Goal: Task Accomplishment & Management: Complete application form

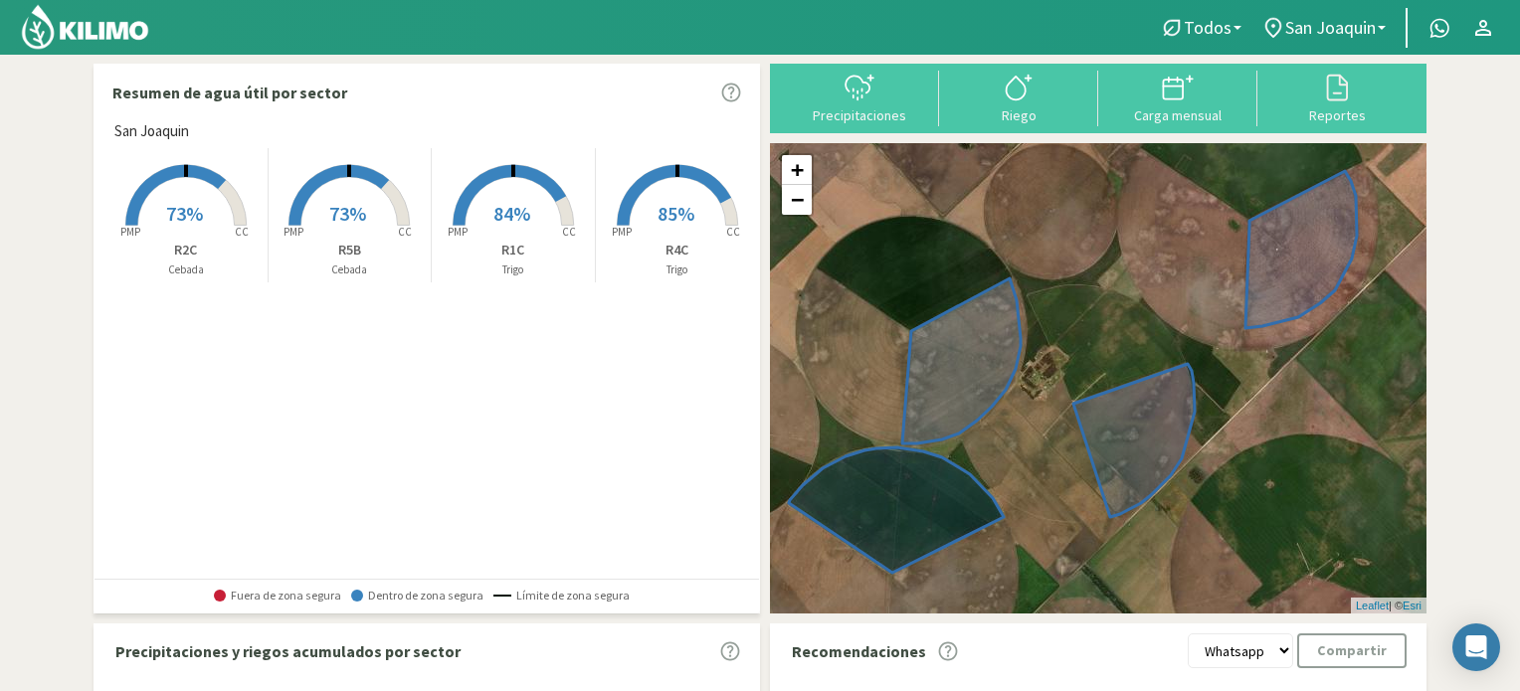
click at [823, 66] on div "Precipitaciones Riego Carga mensual Reportes" at bounding box center [1098, 99] width 656 height 70
click at [842, 81] on div at bounding box center [859, 88] width 147 height 32
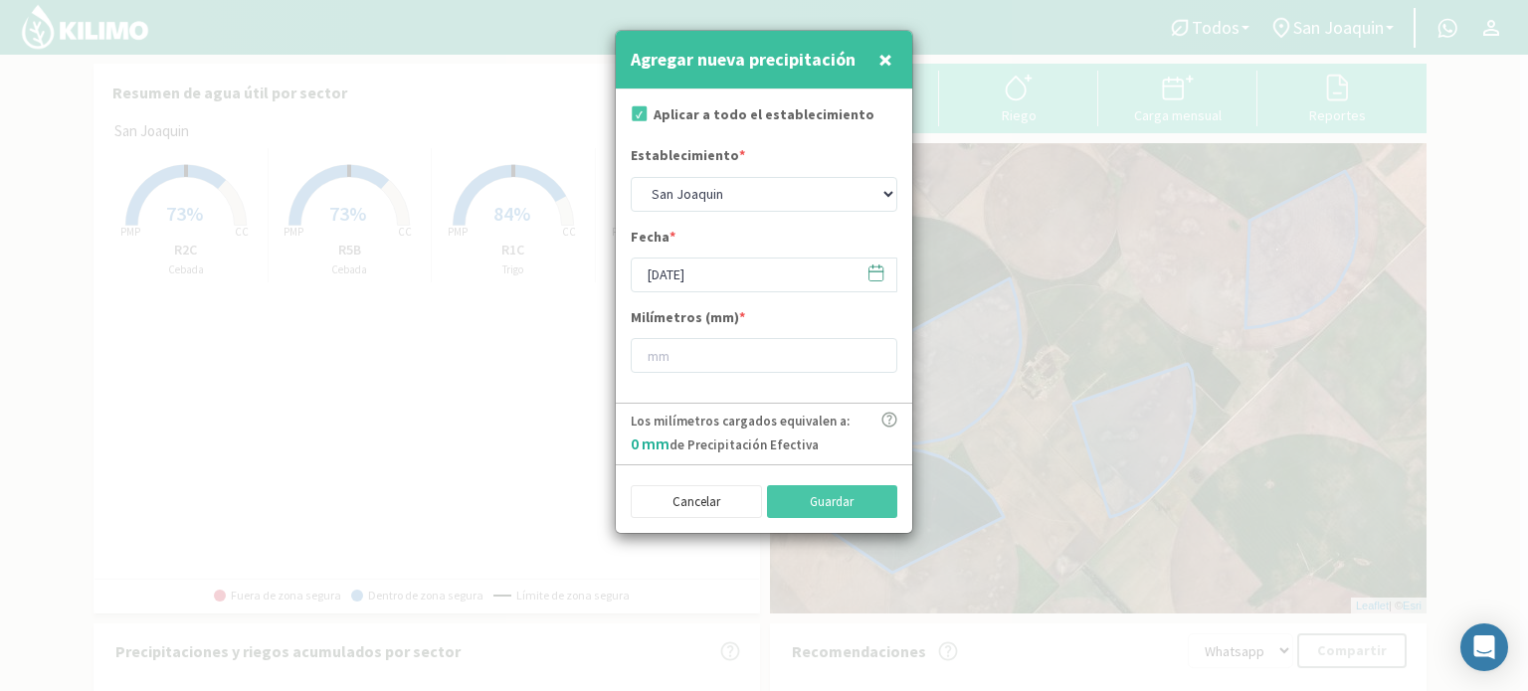
click at [874, 274] on icon at bounding box center [875, 273] width 19 height 19
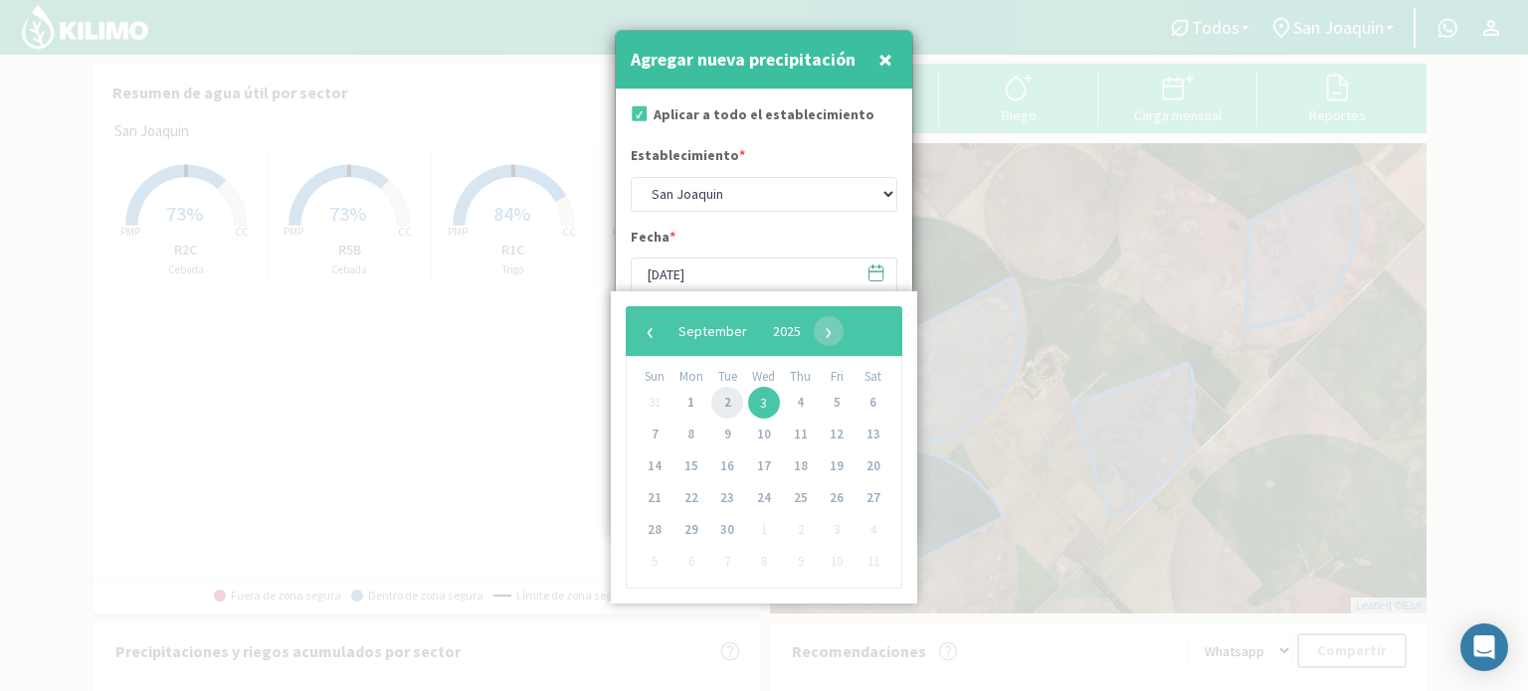
click at [726, 406] on span "2" at bounding box center [727, 403] width 32 height 32
type input "[DATE]"
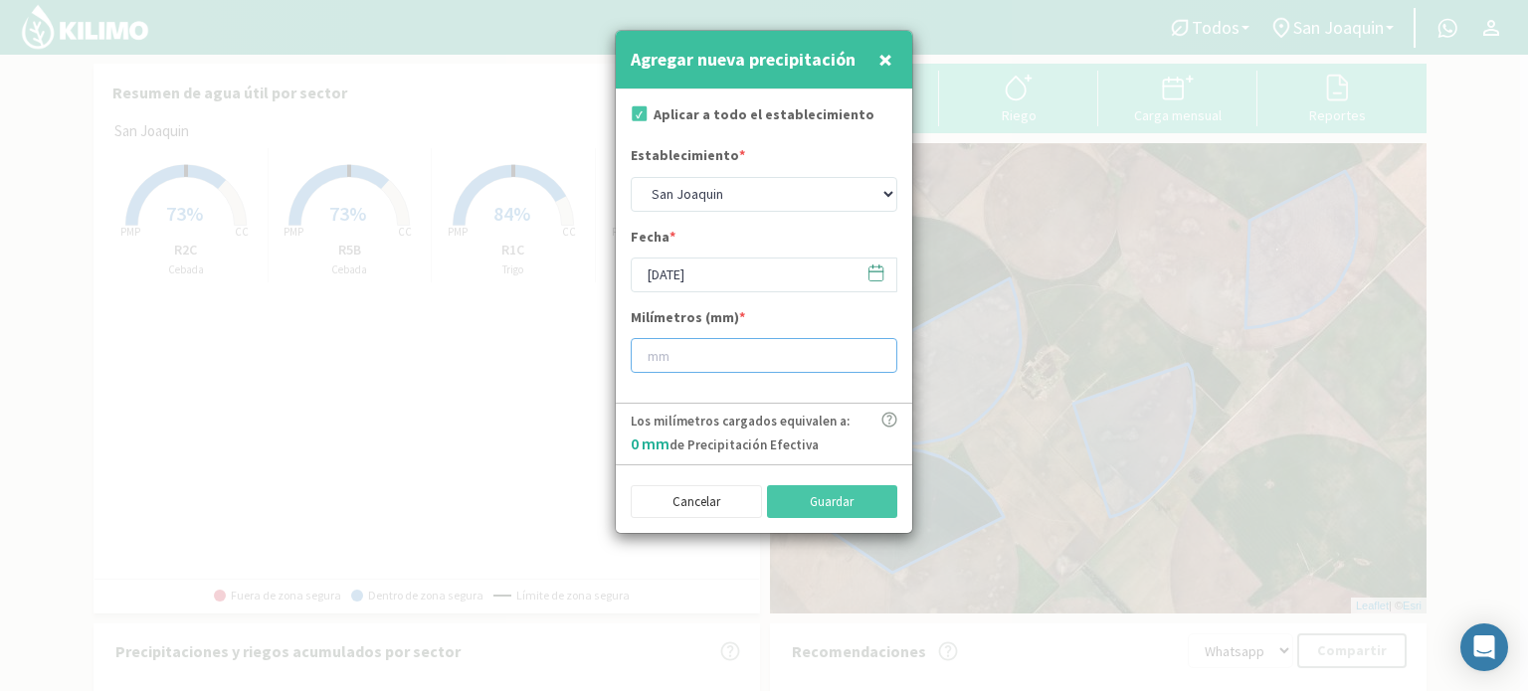
click at [723, 355] on input "number" at bounding box center [764, 355] width 267 height 35
type input "10"
click at [831, 500] on button "Guardar" at bounding box center [832, 502] width 131 height 34
type input "[DATE]"
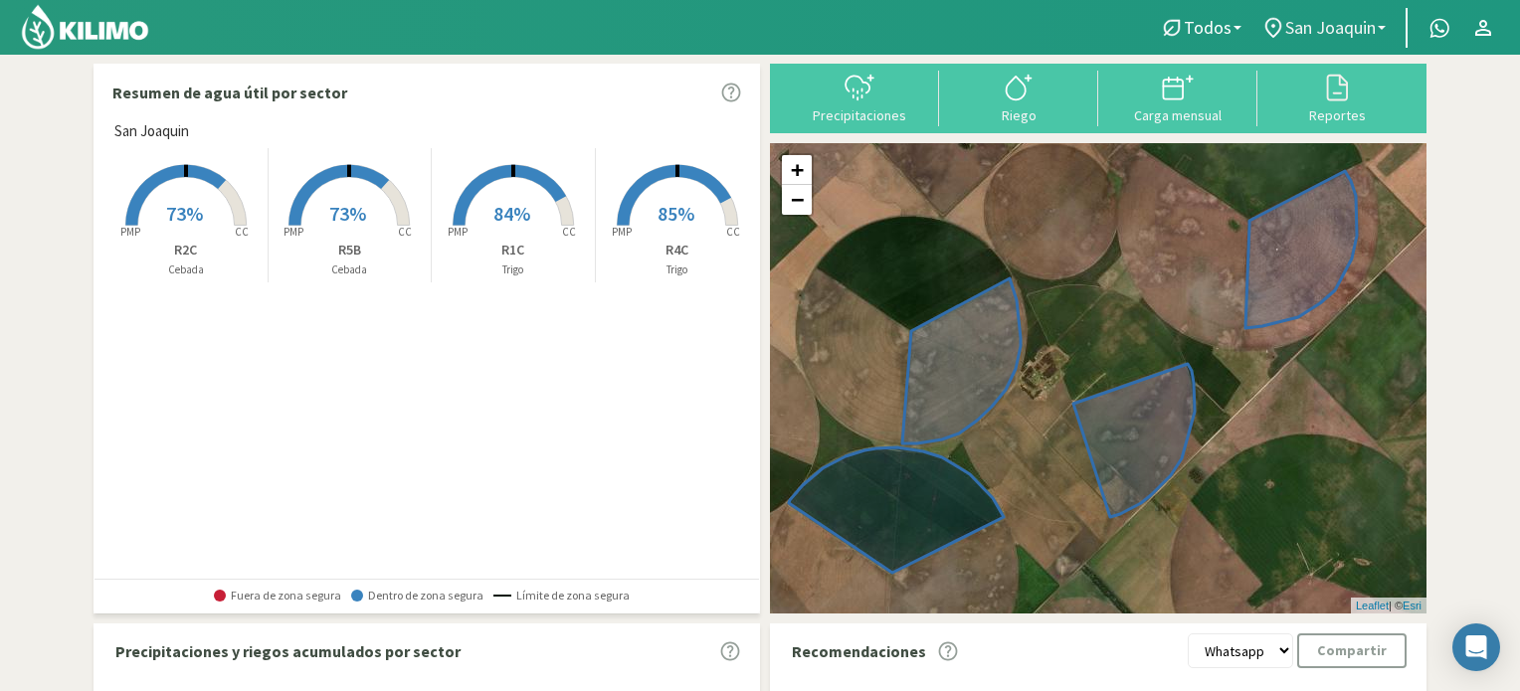
click at [1337, 35] on span "San Joaquin" at bounding box center [1330, 27] width 91 height 21
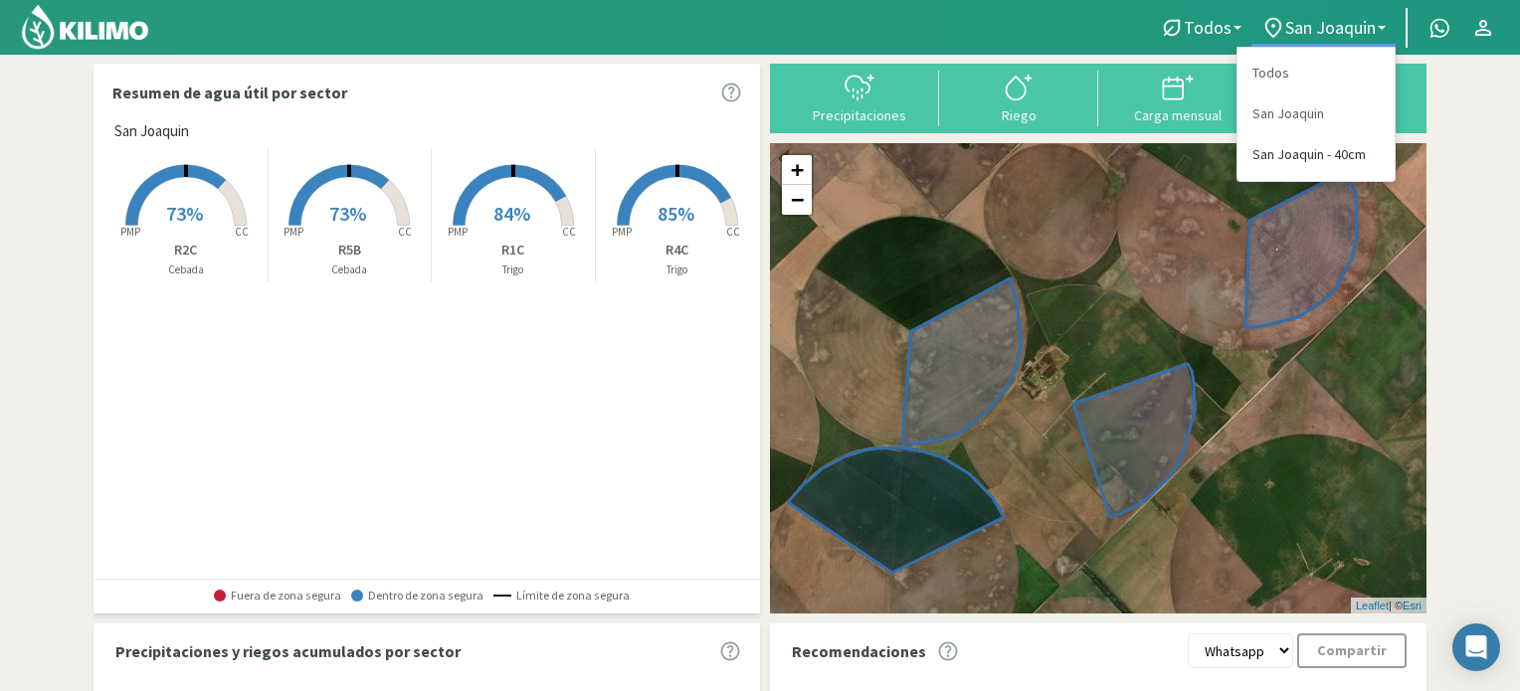
click at [1289, 157] on link "San Joaquin - 40cm" at bounding box center [1315, 154] width 157 height 41
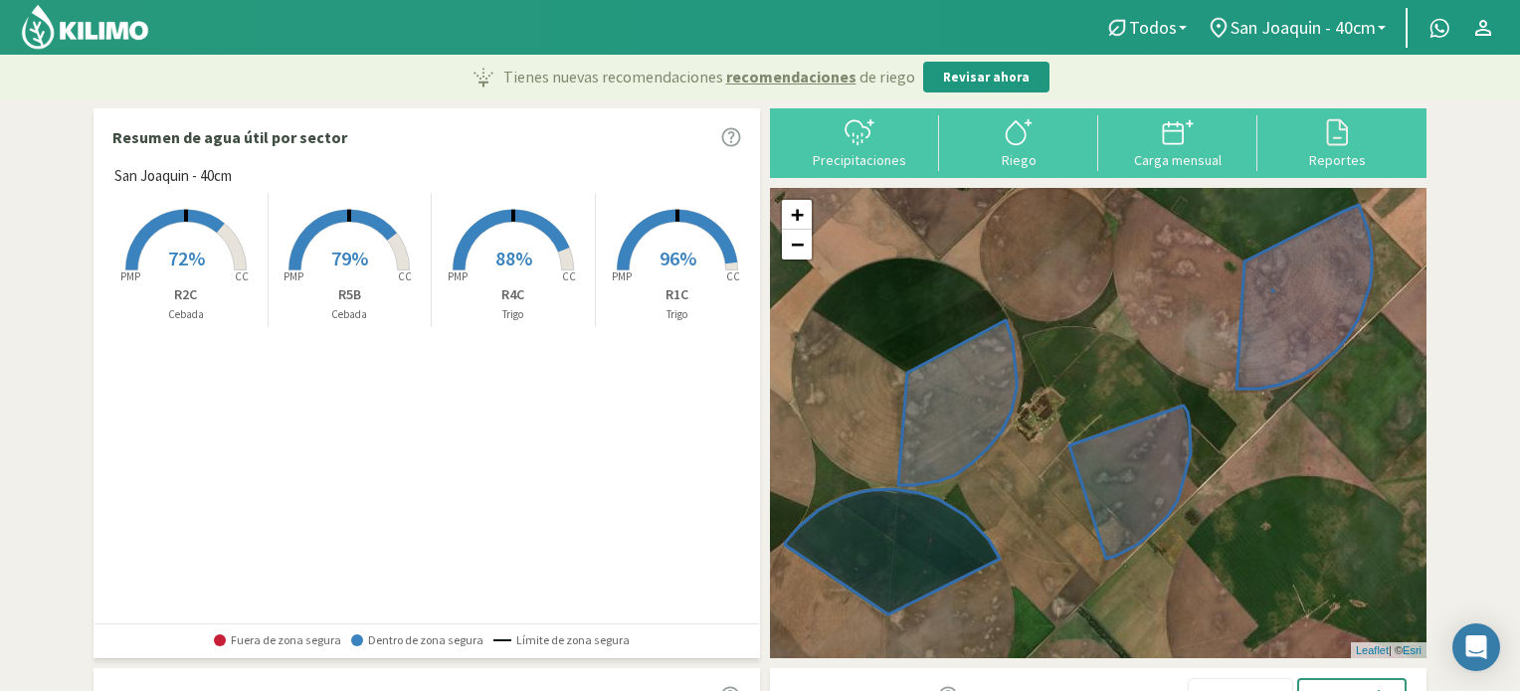
click at [865, 174] on div "Precipitaciones Riego Carga mensual Reportes" at bounding box center [1098, 143] width 656 height 70
click at [870, 145] on icon at bounding box center [859, 132] width 32 height 32
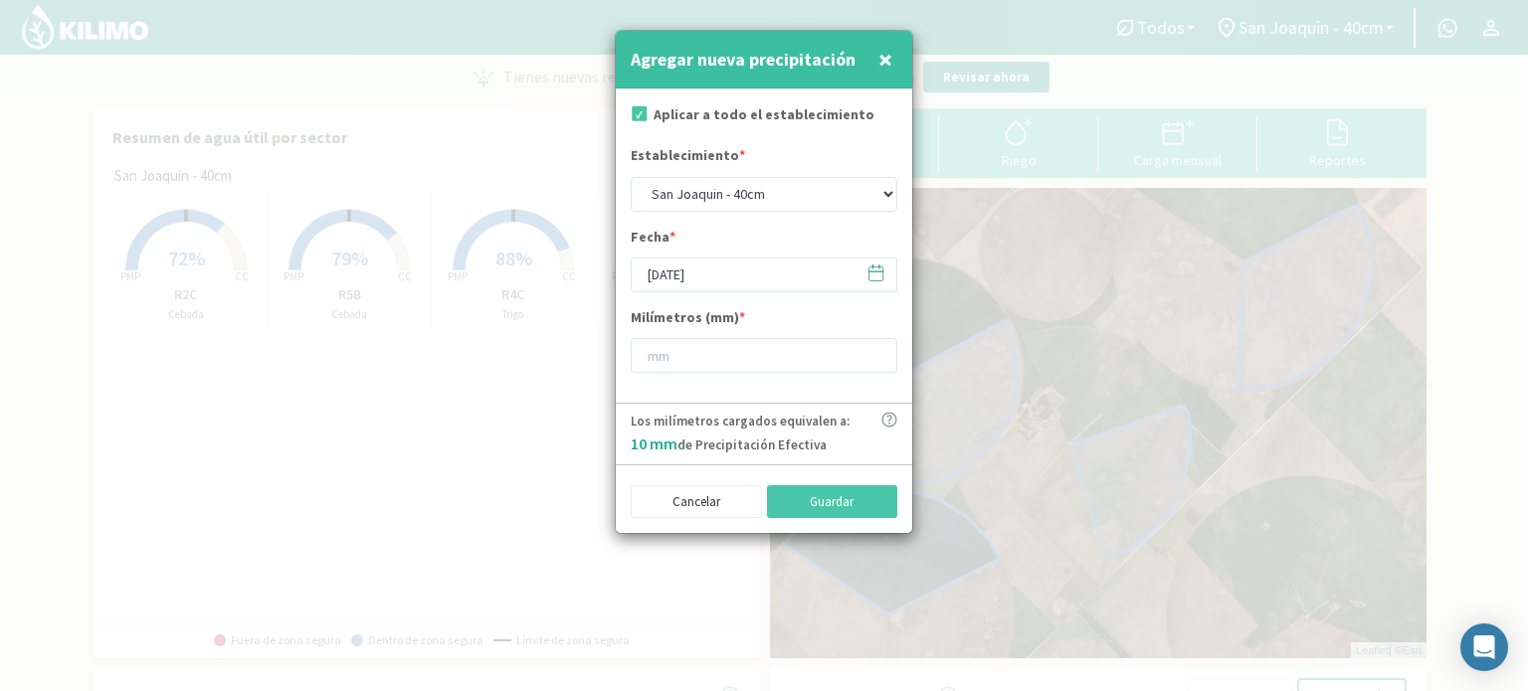
click at [874, 272] on icon at bounding box center [875, 273] width 19 height 19
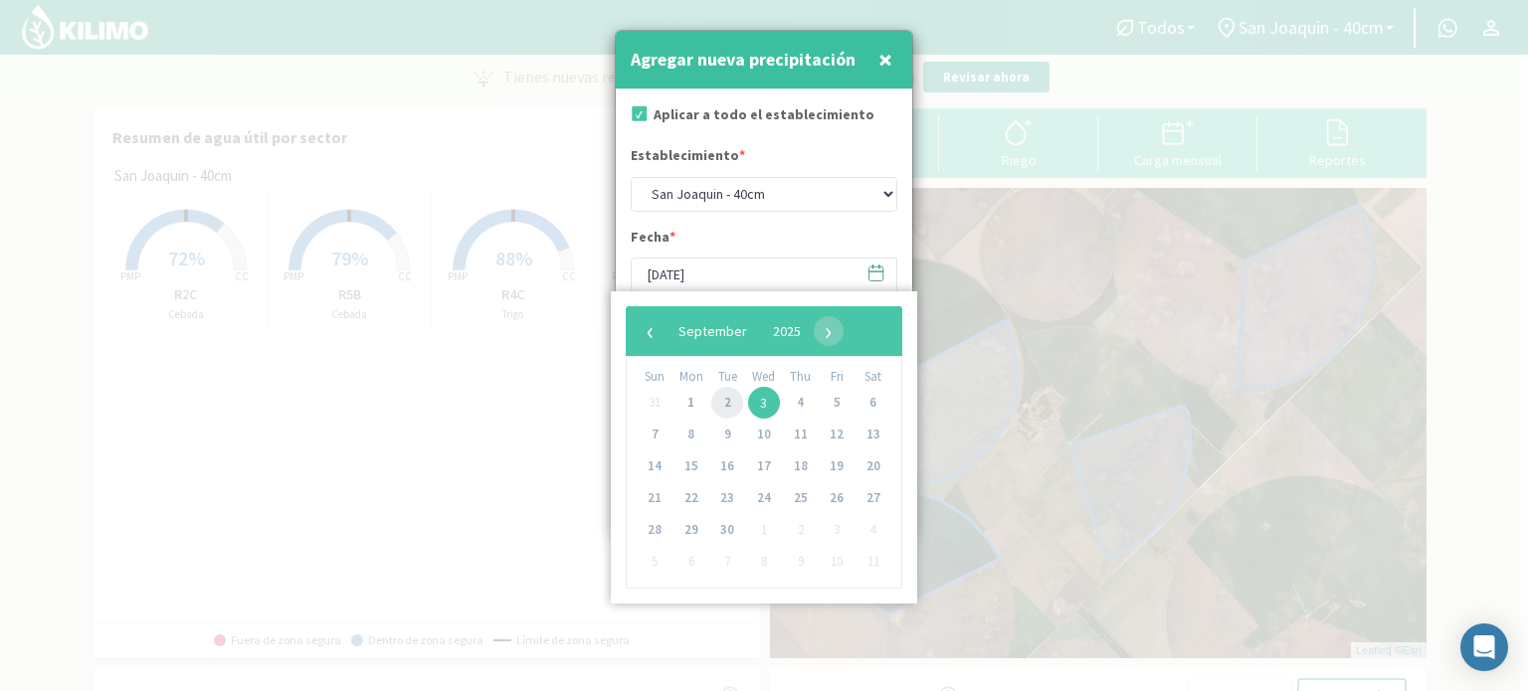
click at [728, 407] on span "2" at bounding box center [727, 403] width 32 height 32
type input "[DATE]"
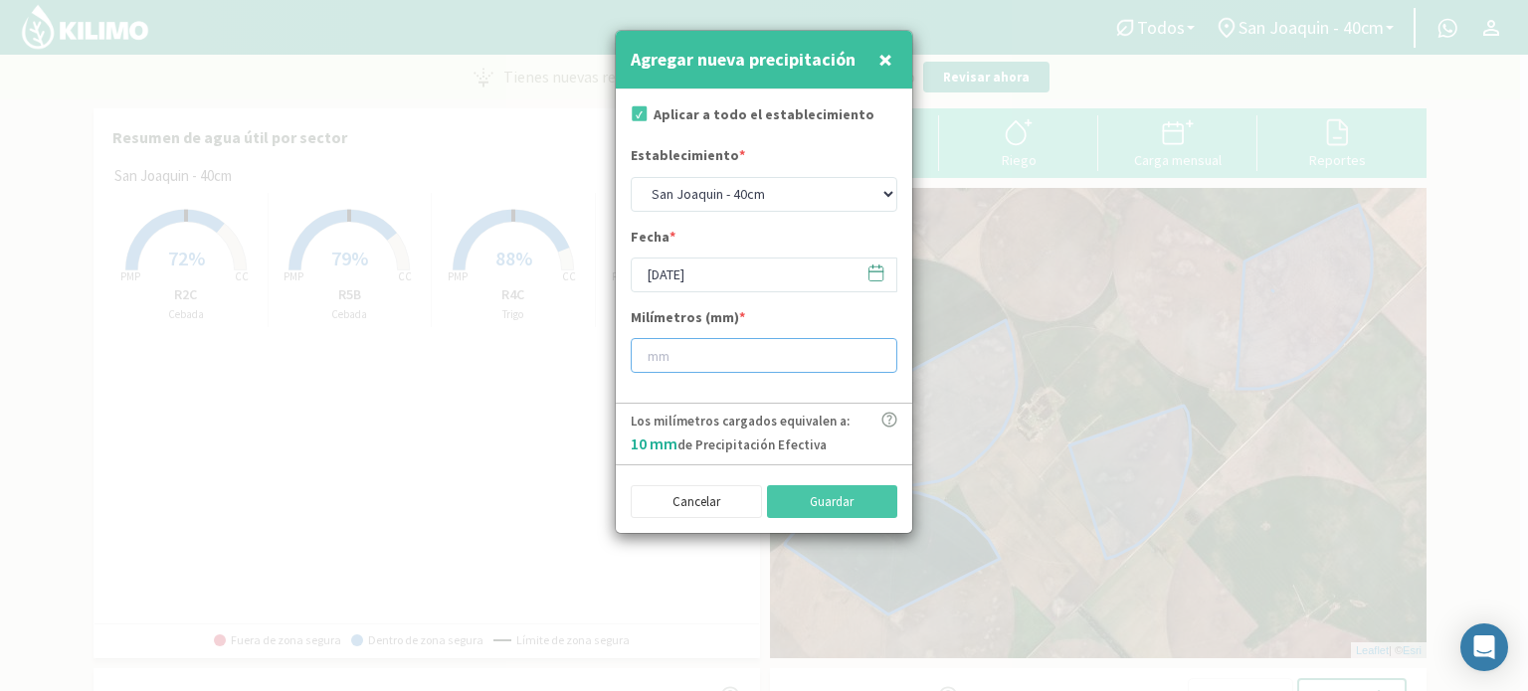
click at [704, 361] on input "number" at bounding box center [764, 355] width 267 height 35
type input "10"
click at [846, 494] on button "Guardar" at bounding box center [832, 502] width 131 height 34
type input "[DATE]"
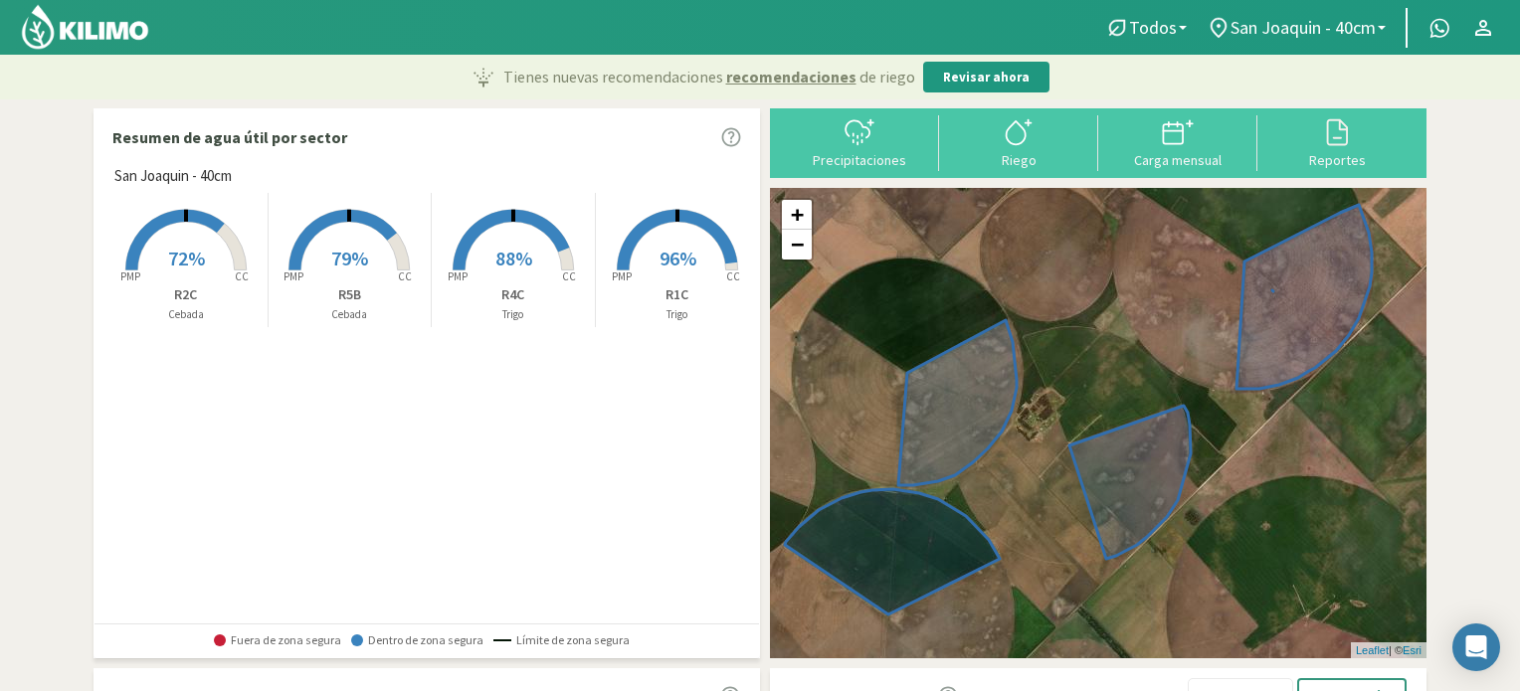
click at [192, 259] on span "72%" at bounding box center [186, 258] width 37 height 25
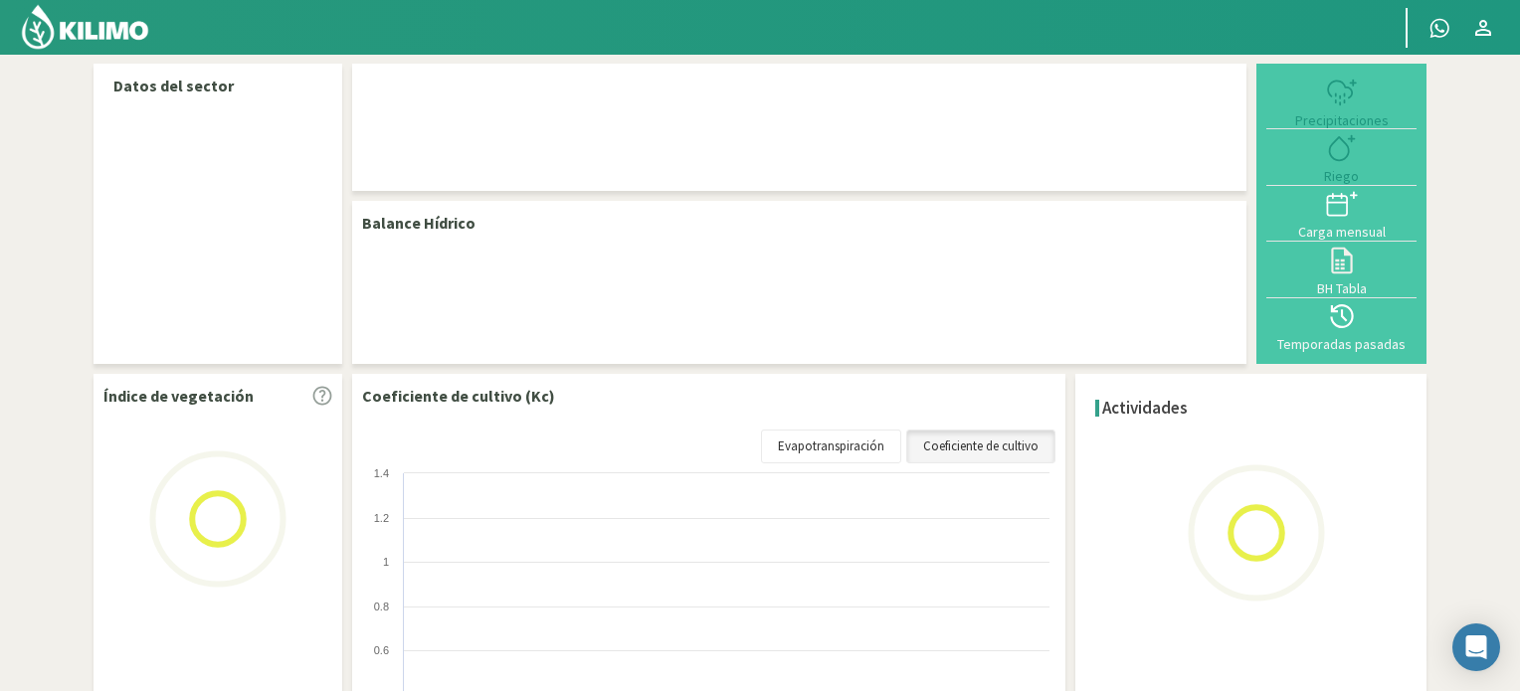
select select "1: Object"
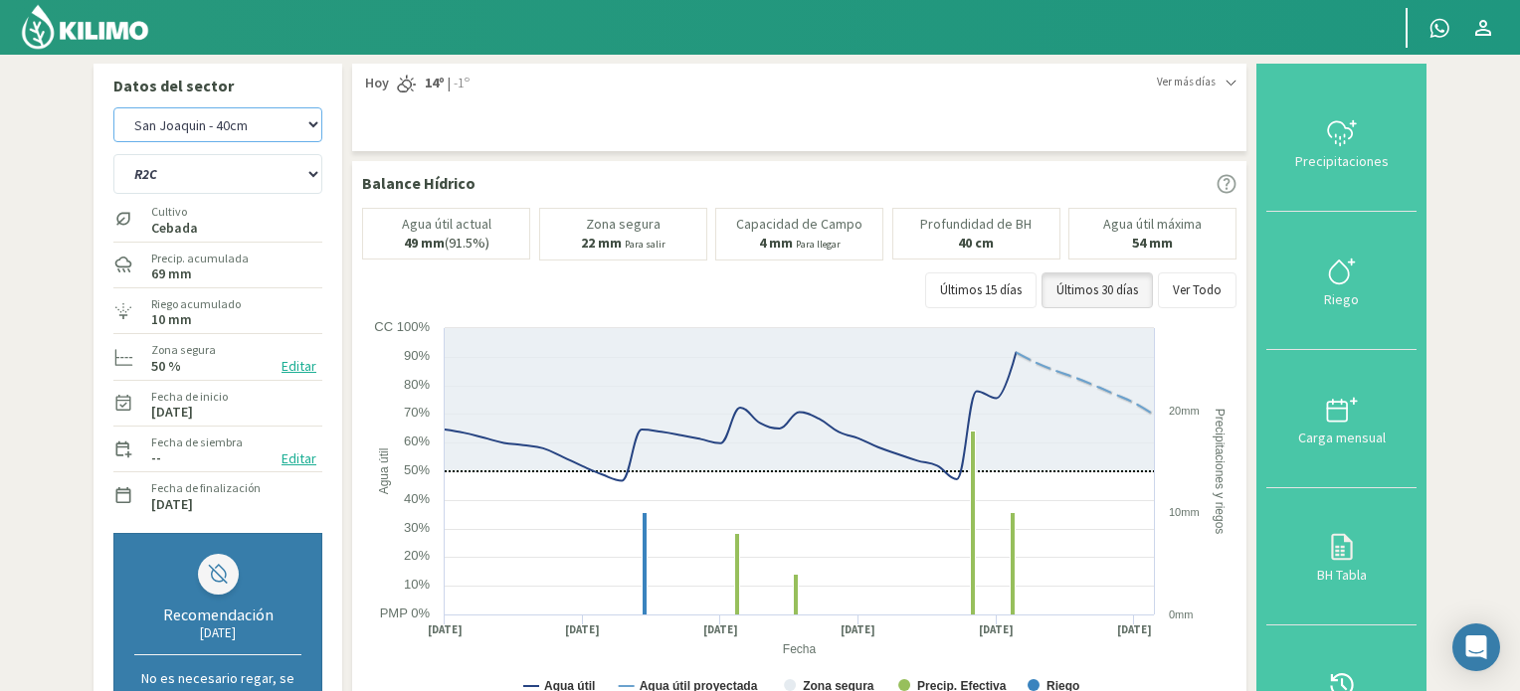
click at [228, 127] on select "San [PERSON_NAME] San [PERSON_NAME] - 40cm" at bounding box center [217, 124] width 209 height 35
click at [113, 107] on select "San [PERSON_NAME] San [PERSON_NAME] - 40cm" at bounding box center [217, 124] width 209 height 35
select select "2: Object"
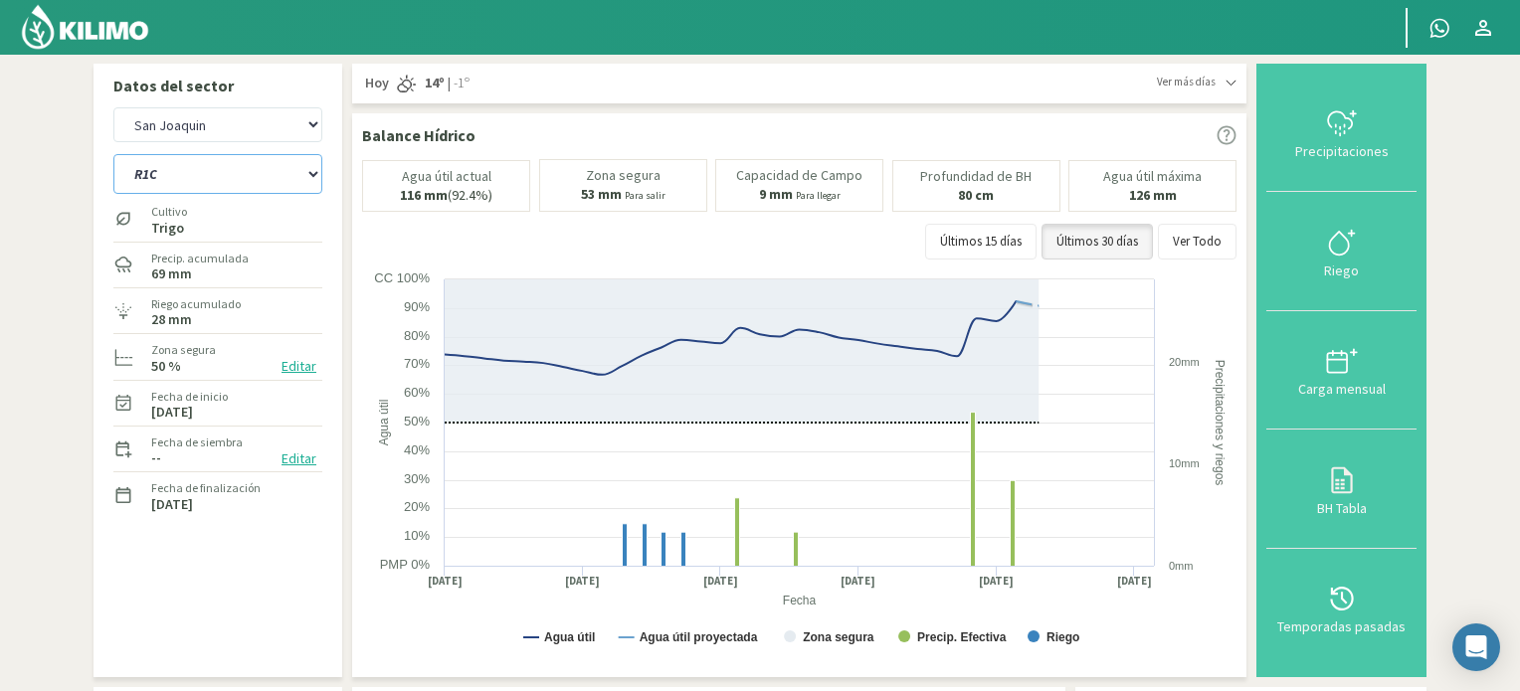
click at [243, 177] on select "R1C R2C R4C R5B" at bounding box center [217, 174] width 209 height 40
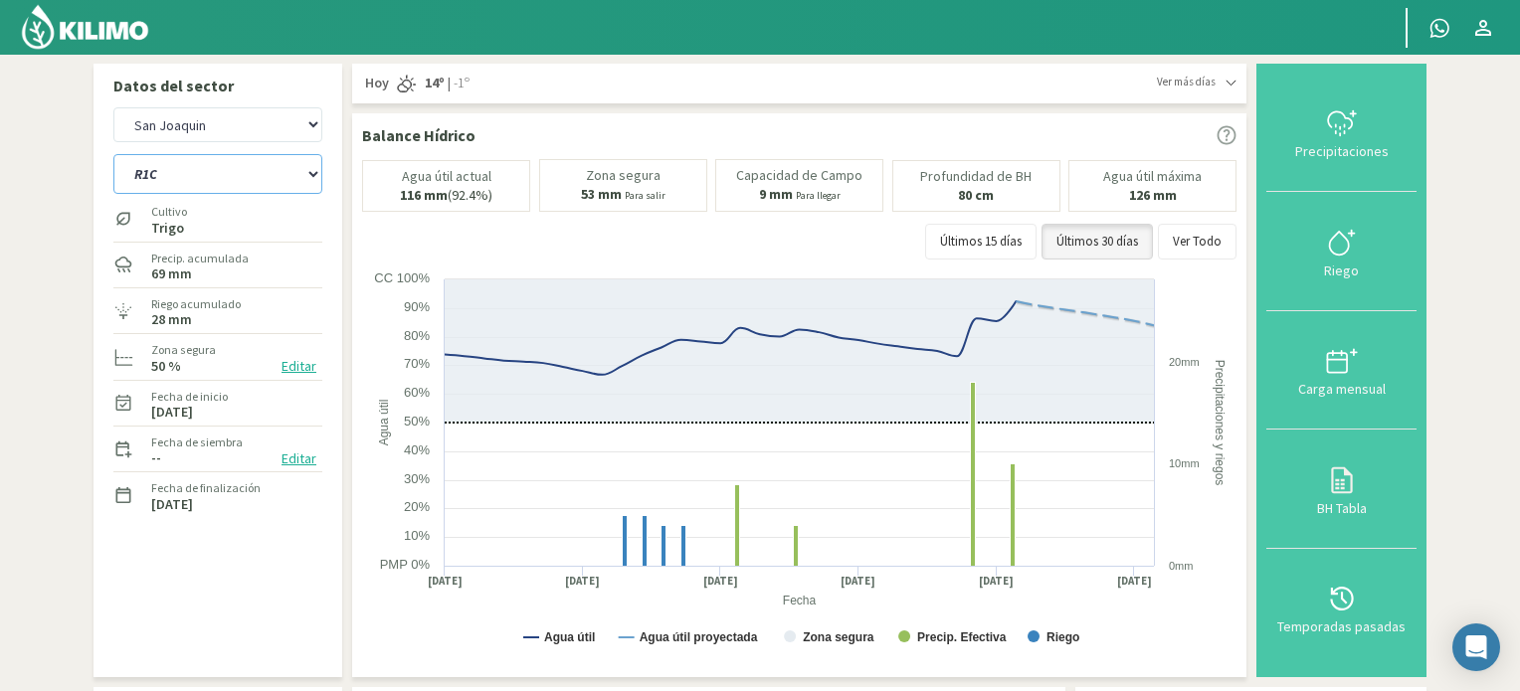
select select "5: Object"
click at [113, 154] on select "R1C R2C R4C R5B" at bounding box center [217, 174] width 209 height 40
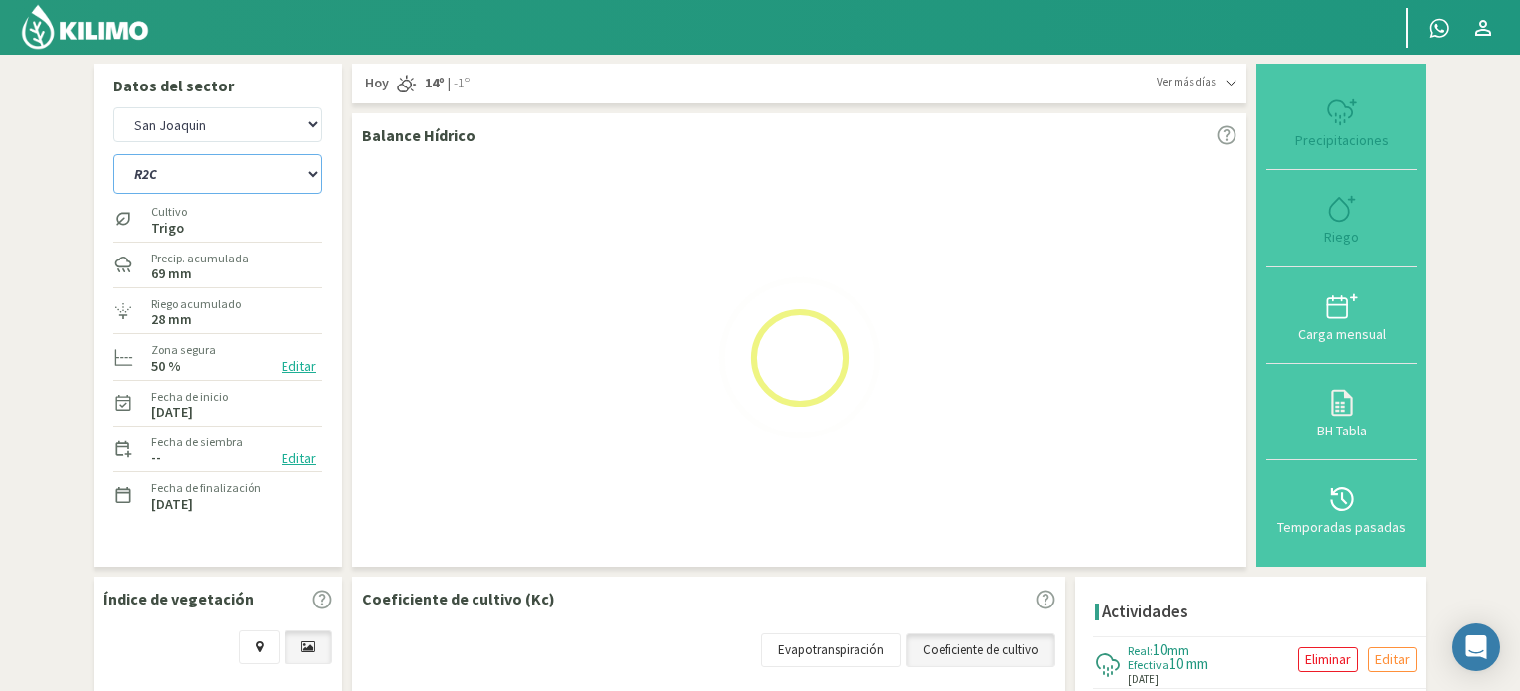
select select "4: Object"
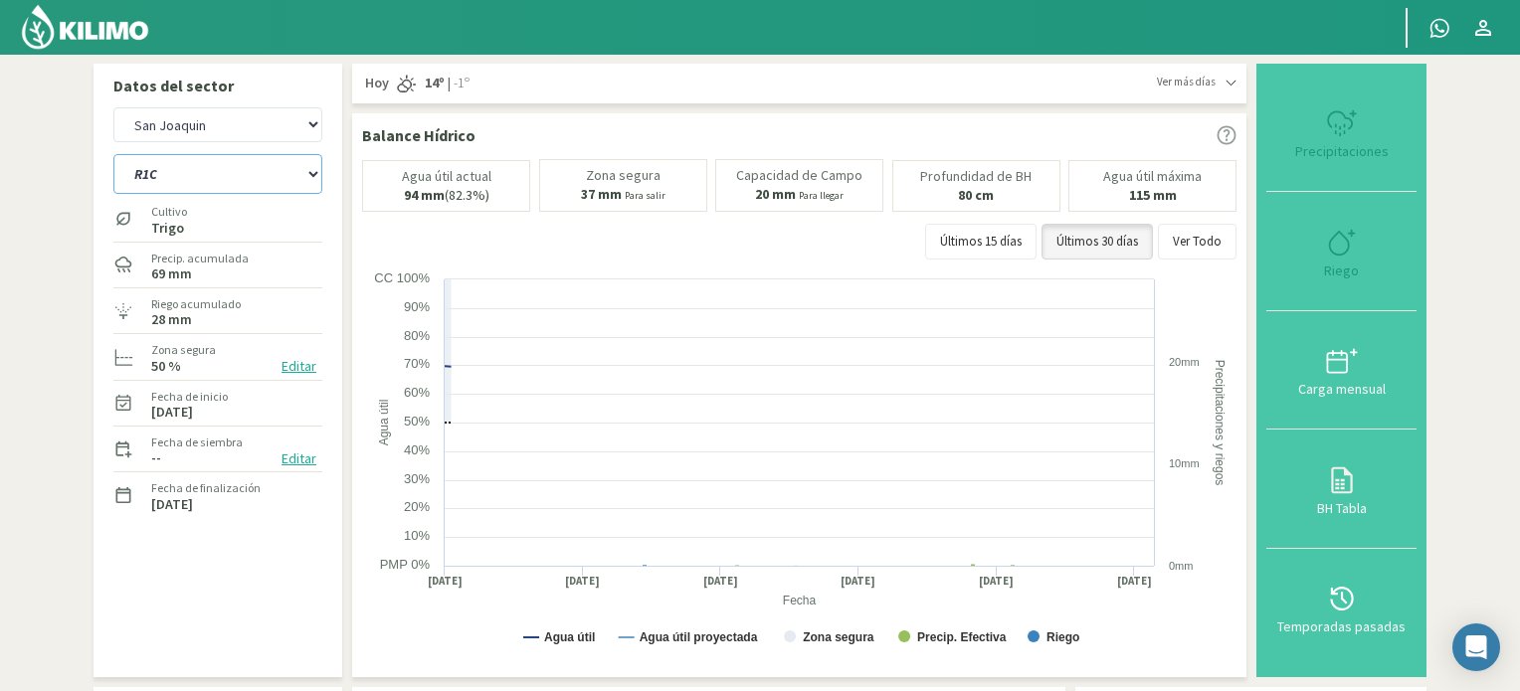
select select "9: Object"
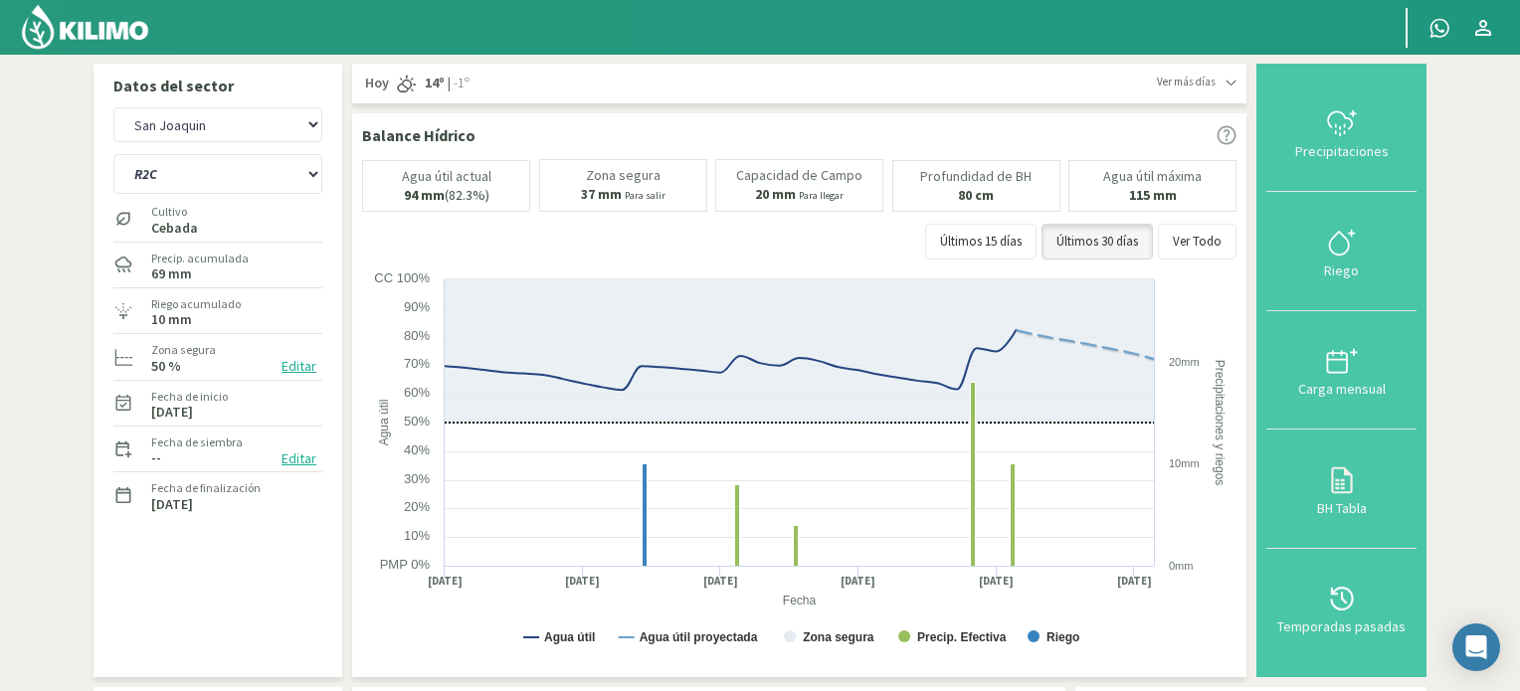
click at [69, 24] on img at bounding box center [85, 27] width 130 height 48
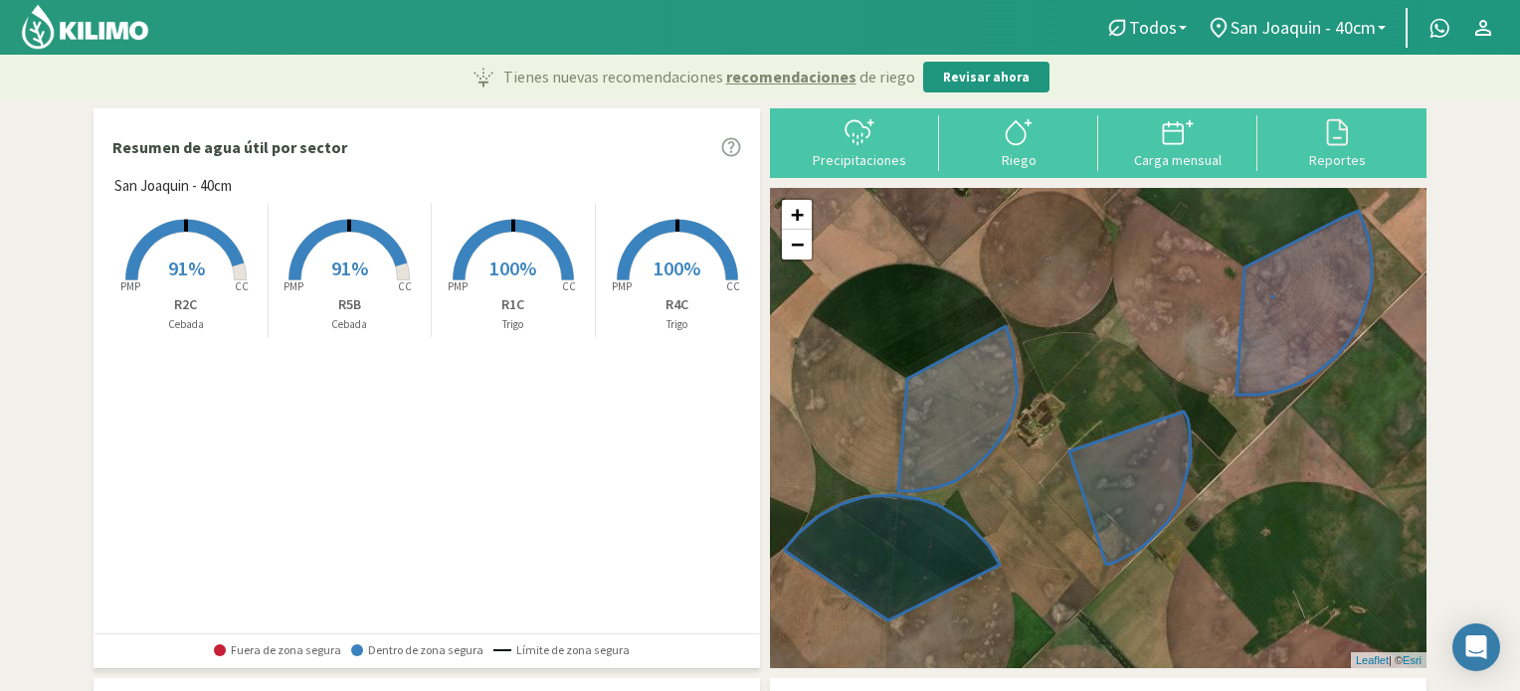
click at [187, 256] on span "91%" at bounding box center [186, 268] width 37 height 25
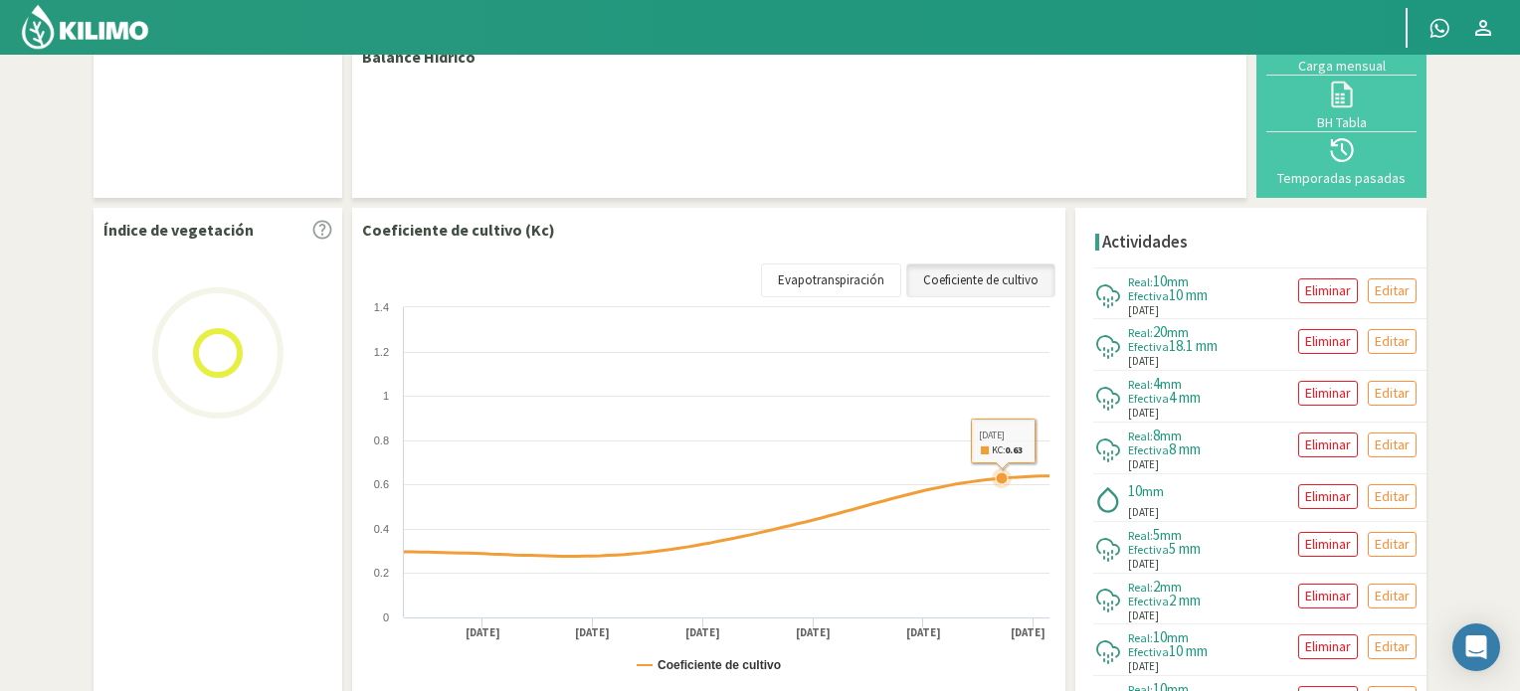
select select "1: Object"
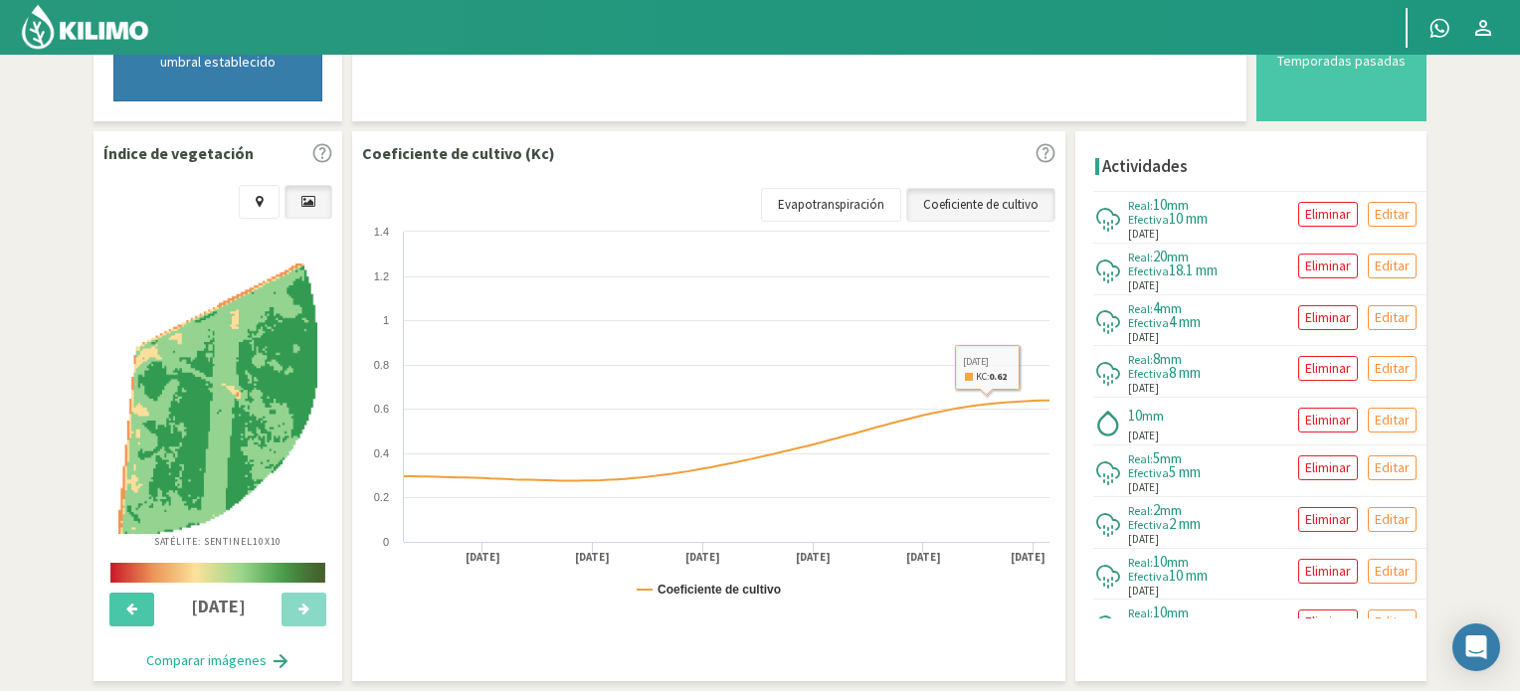
scroll to position [707, 0]
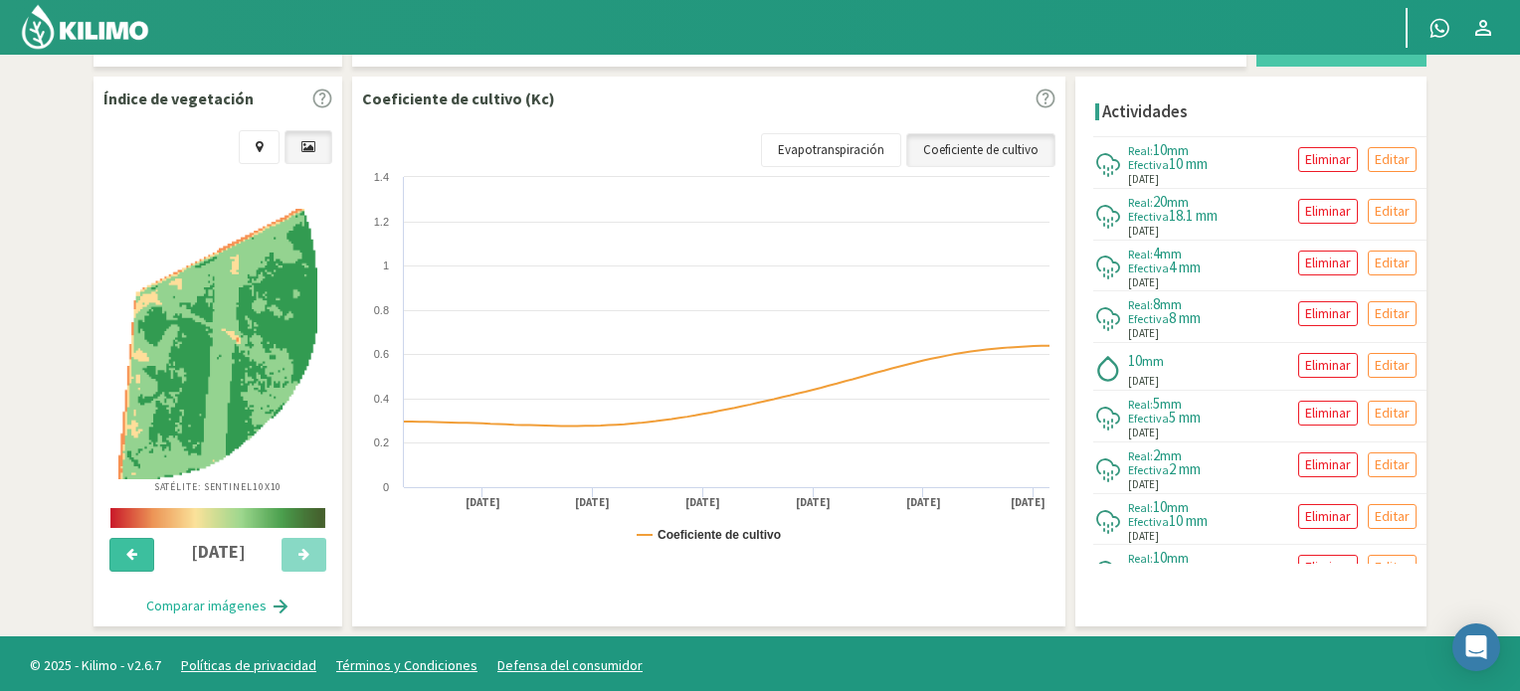
click at [127, 552] on icon at bounding box center [131, 554] width 11 height 13
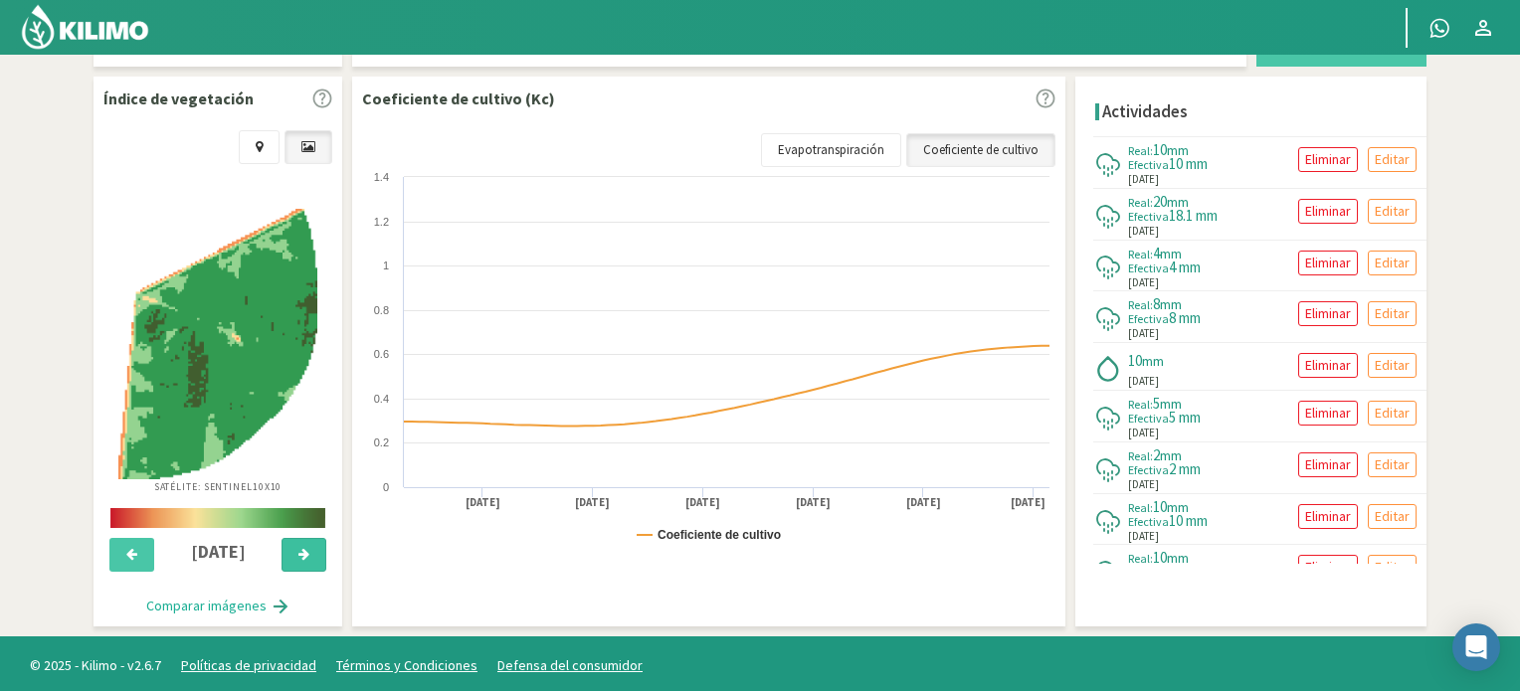
click at [310, 558] on button at bounding box center [303, 555] width 45 height 34
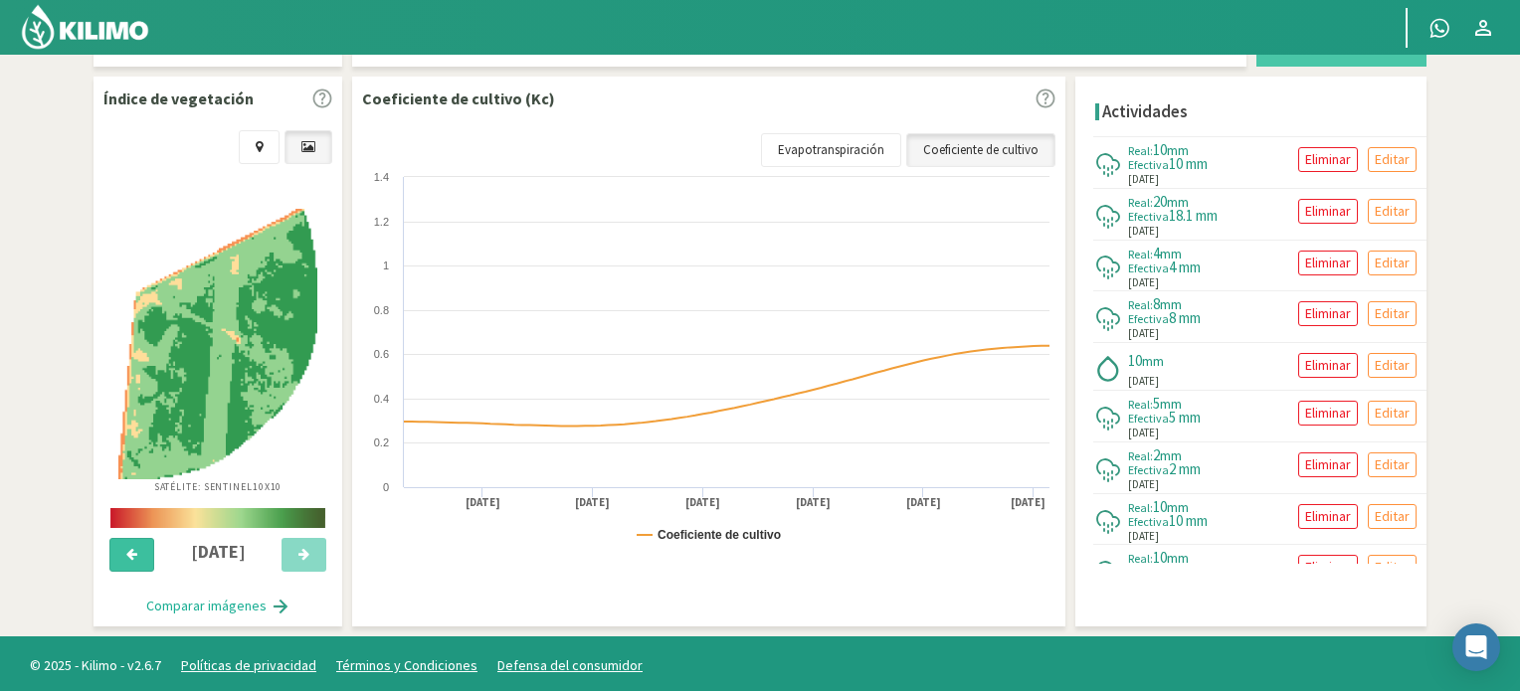
click at [127, 542] on button at bounding box center [131, 555] width 45 height 34
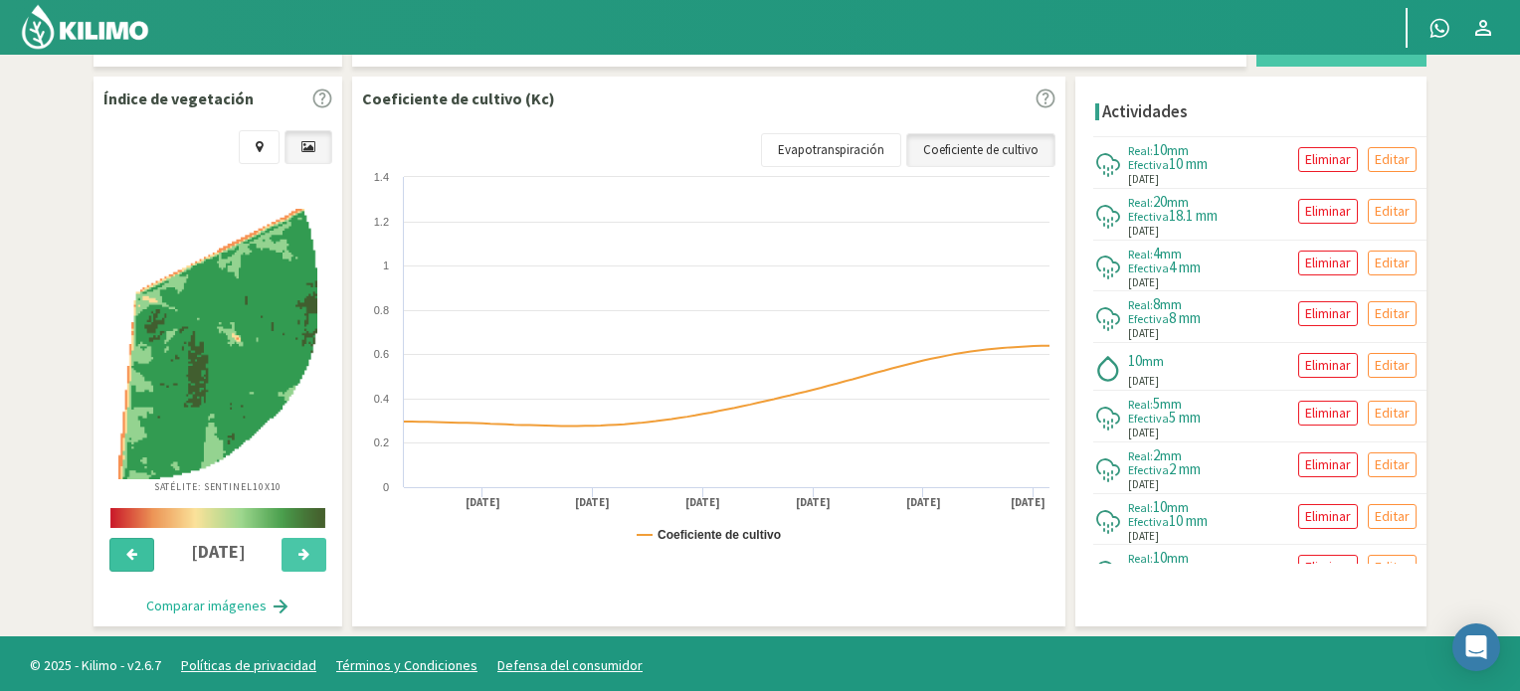
click at [127, 542] on button at bounding box center [131, 555] width 45 height 34
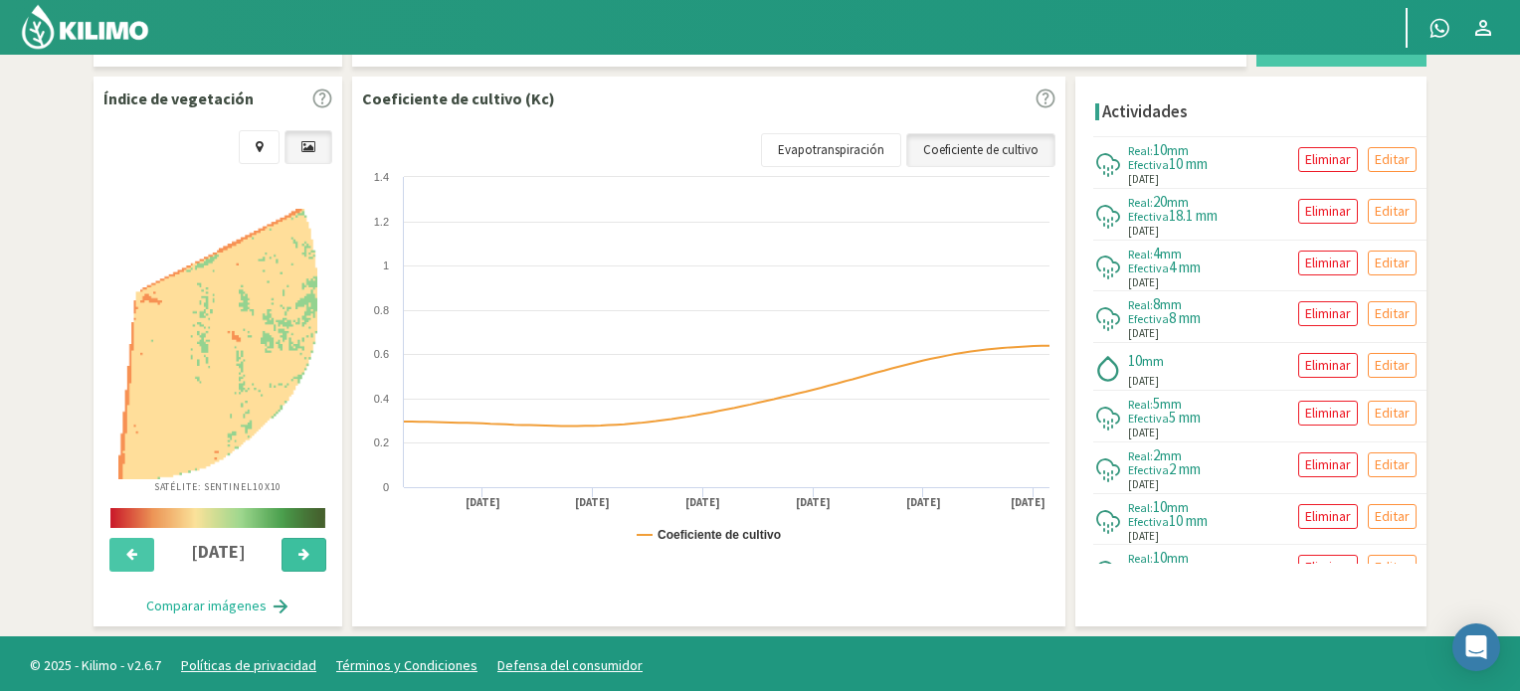
click at [314, 552] on button at bounding box center [303, 555] width 45 height 34
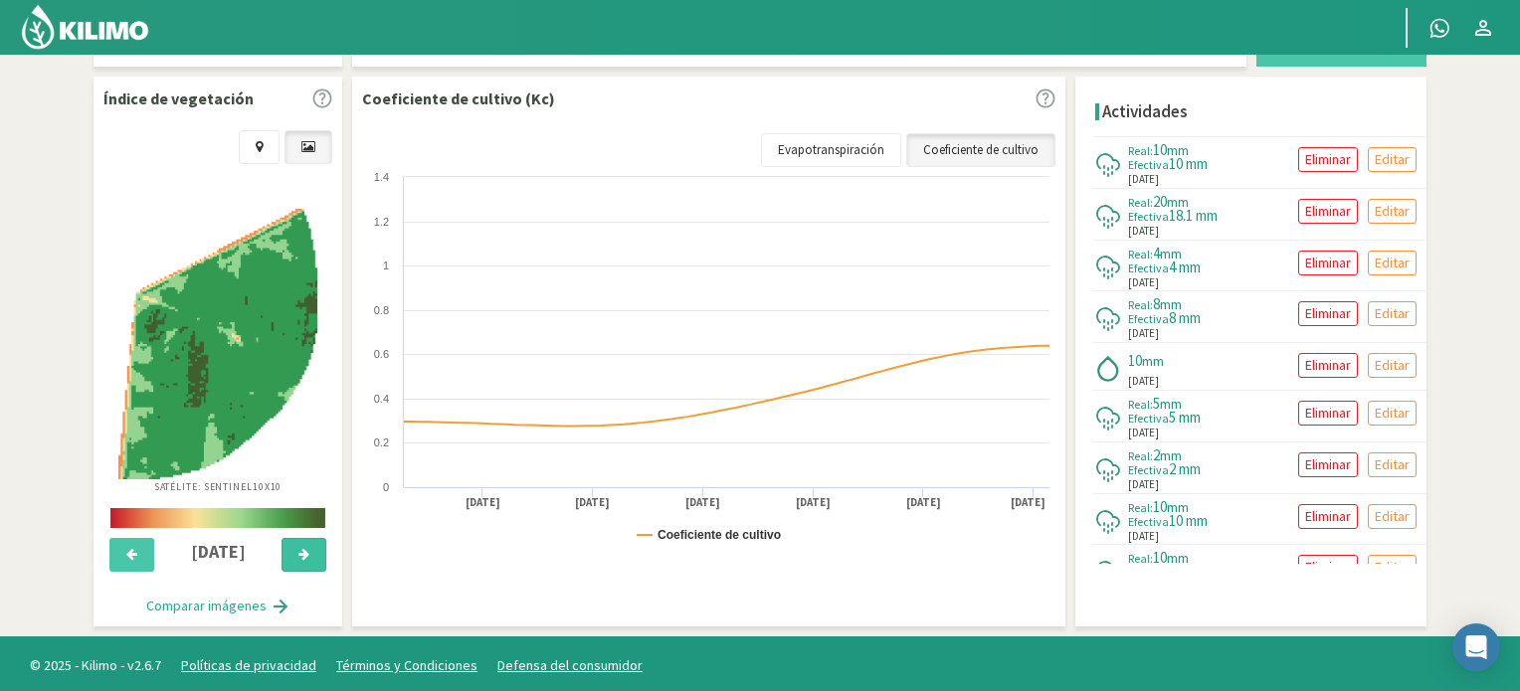
click at [314, 543] on button at bounding box center [303, 555] width 45 height 34
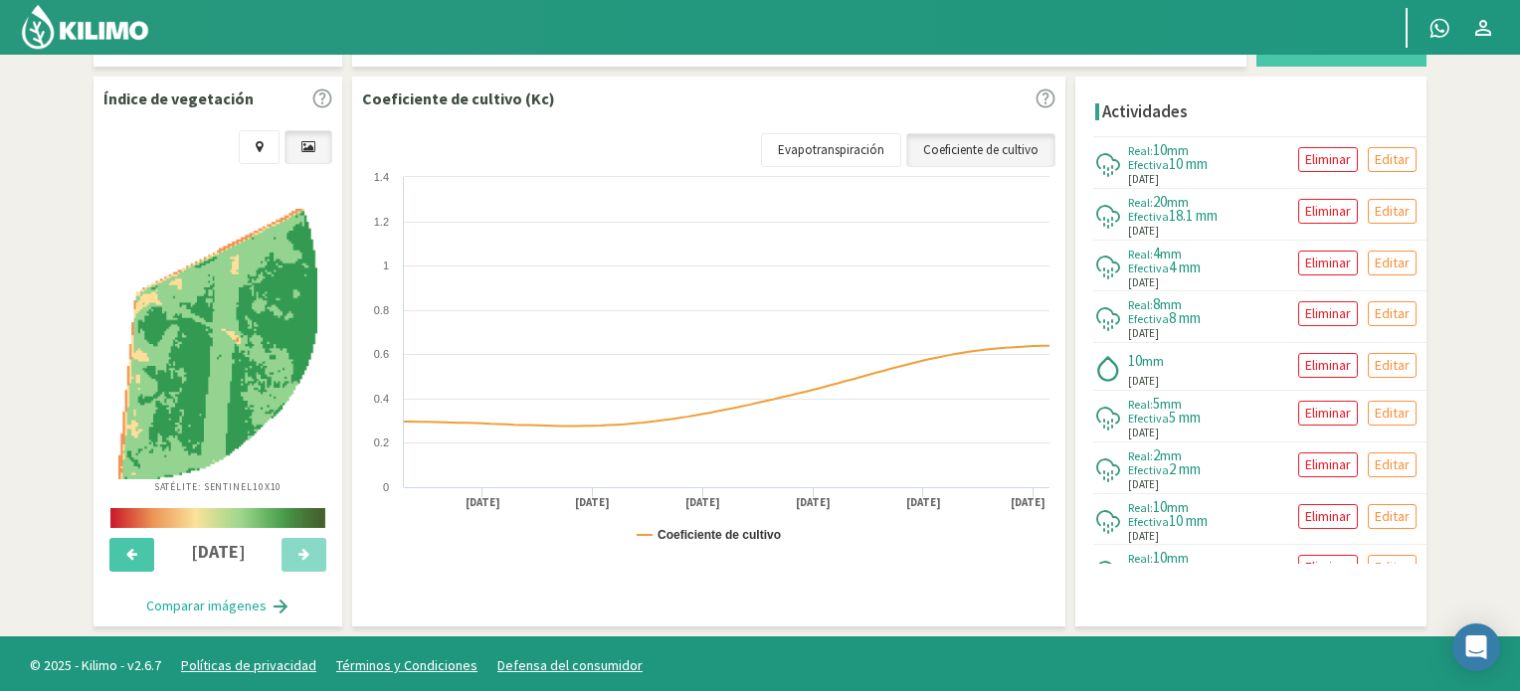
click at [107, 33] on img at bounding box center [85, 27] width 130 height 48
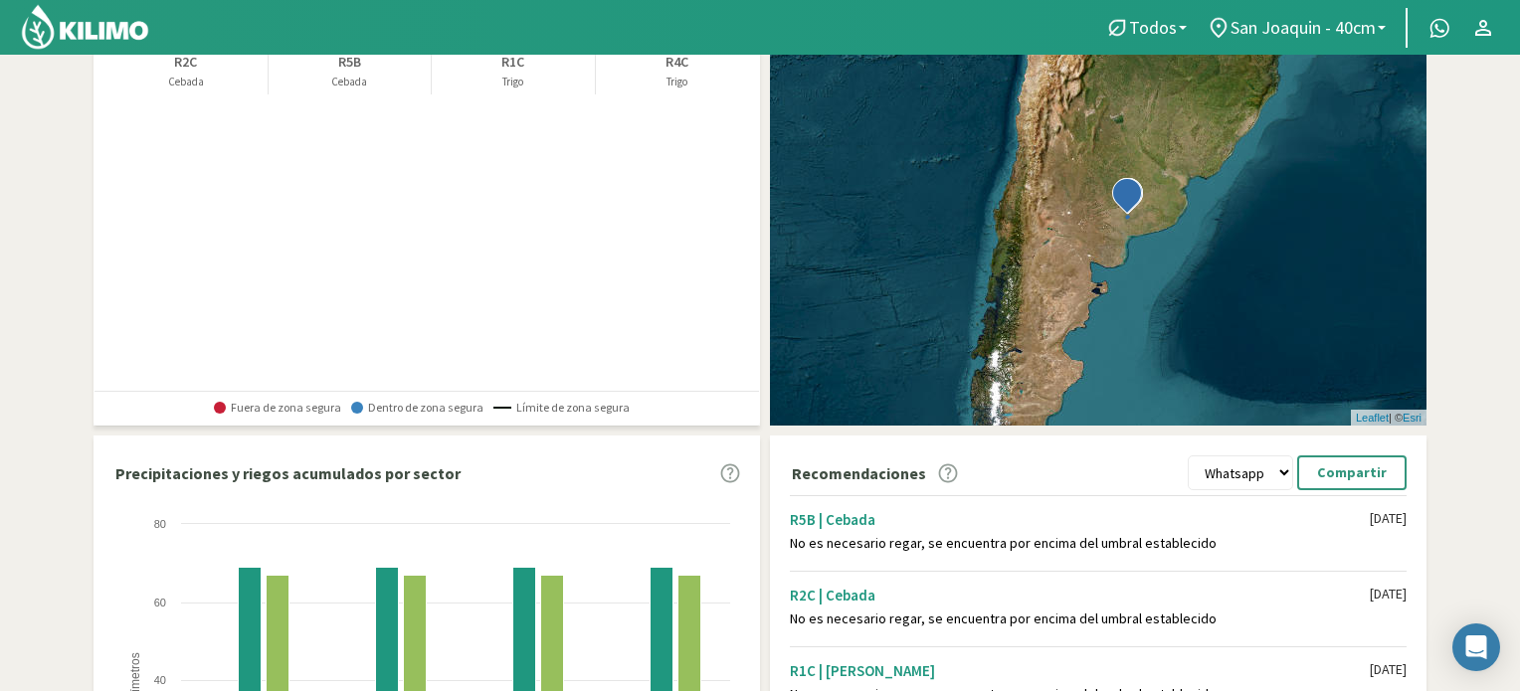
scroll to position [553, 0]
